Goal: Use online tool/utility: Use online tool/utility

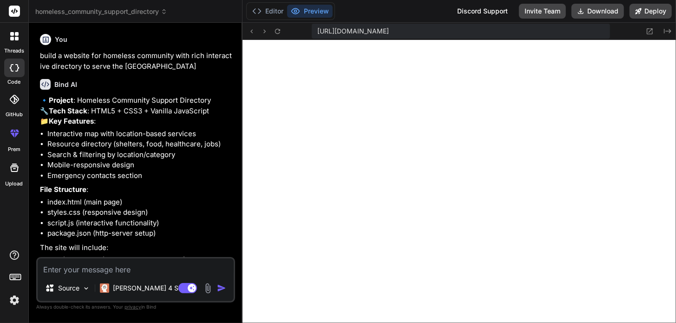
scroll to position [760, 0]
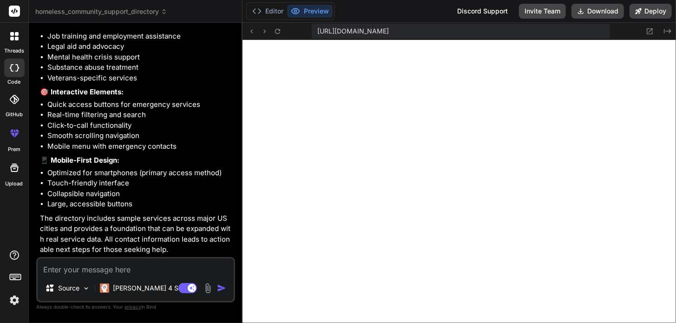
click at [294, 11] on circle at bounding box center [295, 11] width 2 height 2
click at [306, 12] on button "Preview" at bounding box center [310, 11] width 46 height 13
click at [389, 33] on span "[URL][DOMAIN_NAME]" at bounding box center [353, 30] width 72 height 9
click at [650, 31] on icon at bounding box center [650, 31] width 6 height 6
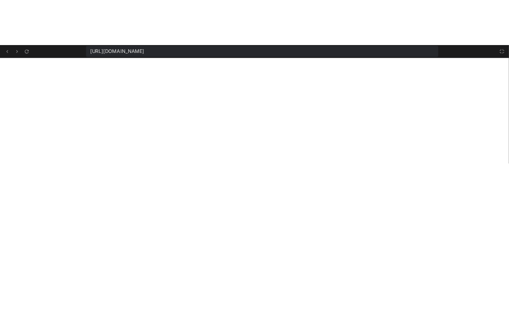
scroll to position [817, 0]
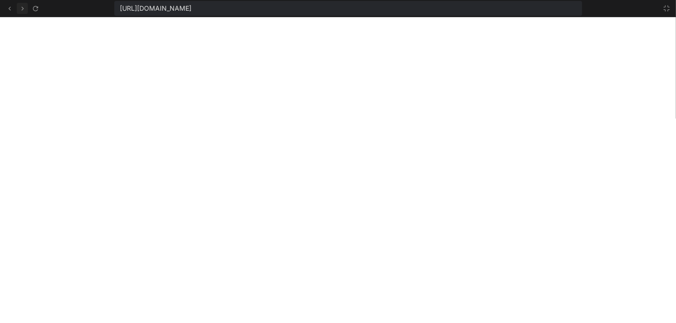
click at [21, 10] on icon at bounding box center [22, 9] width 2 height 4
click at [23, 6] on icon at bounding box center [23, 9] width 8 height 8
type textarea "}"
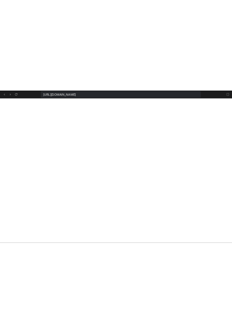
scroll to position [865, 0]
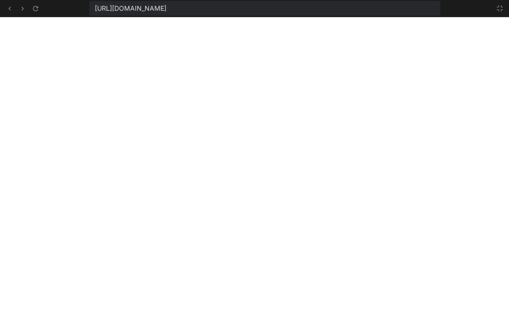
type textarea "x"
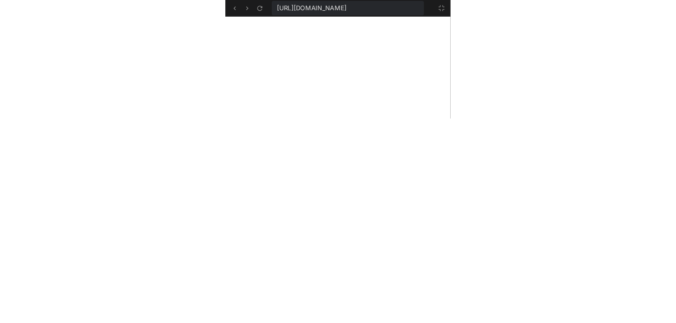
scroll to position [1693, 0]
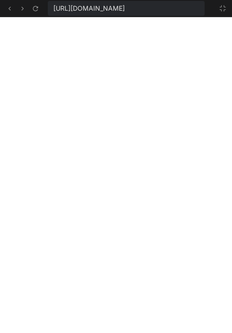
type textarea "} }"
type textarea "x"
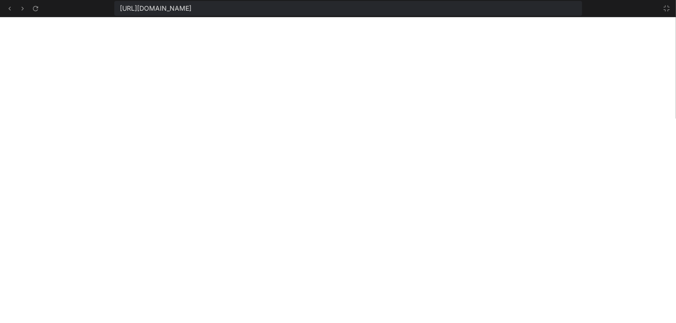
scroll to position [817, 0]
click at [459, 11] on div "[URL][DOMAIN_NAME]" at bounding box center [348, 8] width 468 height 15
drag, startPoint x: 425, startPoint y: 9, endPoint x: 114, endPoint y: 12, distance: 311.4
click at [114, 12] on div "[URL][DOMAIN_NAME]" at bounding box center [348, 8] width 468 height 15
copy span "[URL][DOMAIN_NAME]"
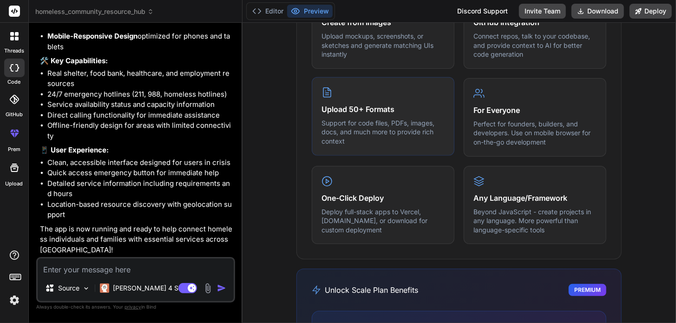
scroll to position [626, 0]
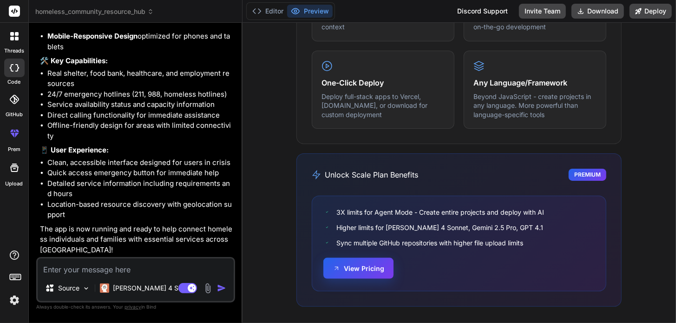
click at [359, 264] on button "View Pricing" at bounding box center [358, 268] width 70 height 21
click at [422, 116] on div "One-Click Deploy Deploy full-stack apps to Vercel, Fly.io, or download for cust…" at bounding box center [383, 89] width 143 height 79
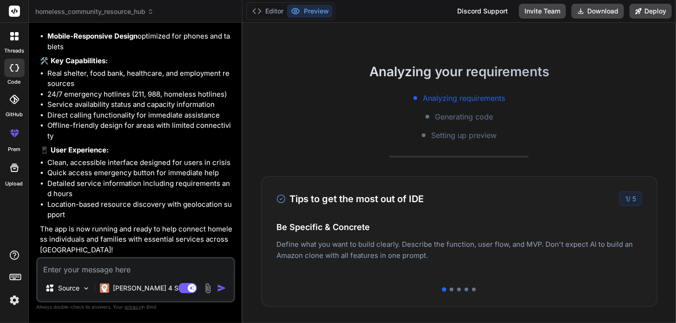
scroll to position [0, 0]
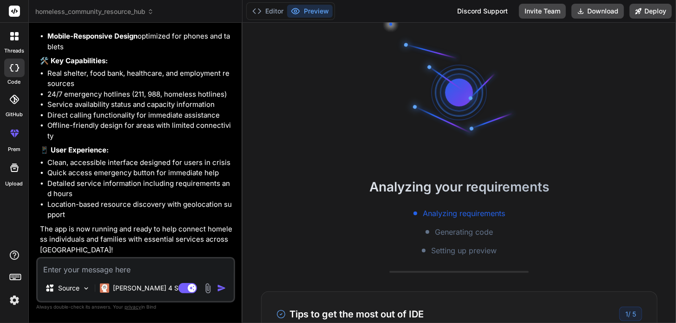
click at [15, 136] on icon at bounding box center [17, 134] width 4 height 5
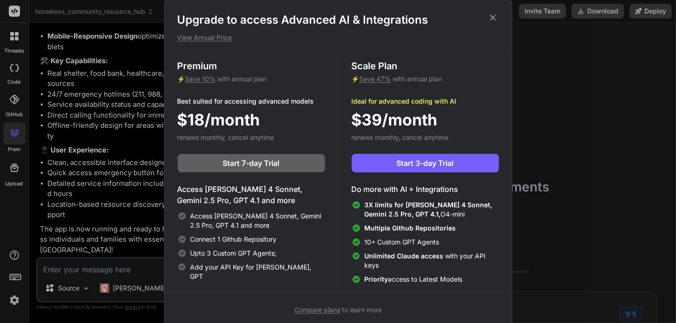
click at [14, 100] on div "Upgrade to access Advanced AI & Integrations View Annual Price Premium ⚡ Save 1…" at bounding box center [338, 161] width 676 height 323
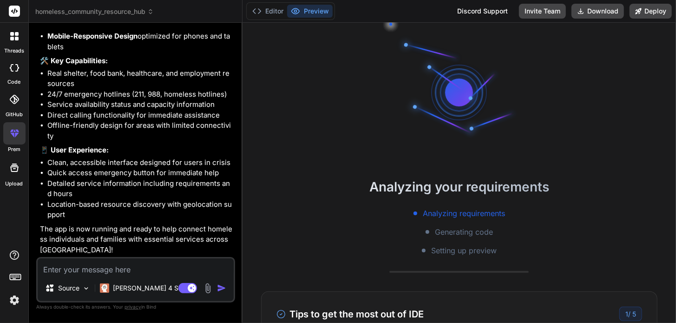
click at [13, 167] on icon at bounding box center [14, 167] width 11 height 11
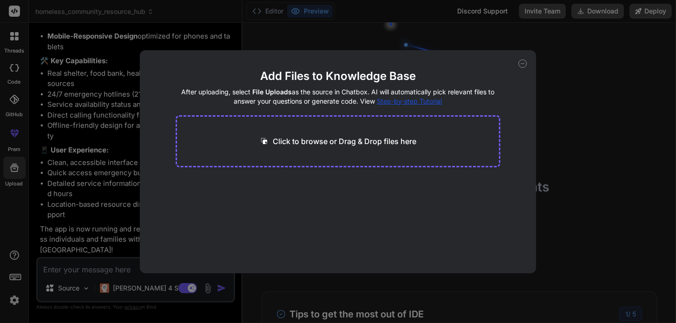
click at [15, 66] on div "Add Files to Knowledge Base After uploading, select File Uploads as the source …" at bounding box center [338, 161] width 676 height 323
type textarea "x"
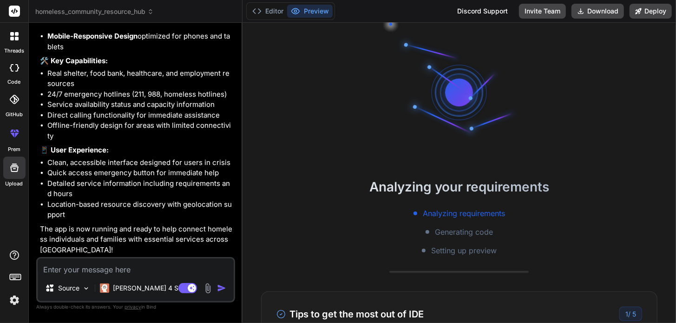
click at [13, 36] on icon at bounding box center [14, 36] width 8 height 8
